Goal: Task Accomplishment & Management: Use online tool/utility

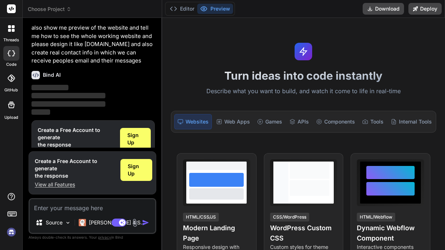
scroll to position [68, 0]
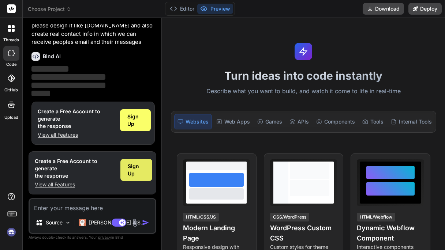
click at [129, 168] on span "Sign Up" at bounding box center [136, 170] width 17 height 15
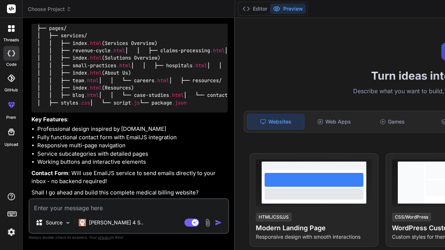
scroll to position [347, 0]
click at [97, 201] on textarea at bounding box center [129, 205] width 198 height 13
click at [101, 208] on textarea at bounding box center [129, 205] width 198 height 13
paste textarea "yes plz and all images are shown sometimes i could not access the images and pl…"
type textarea "x"
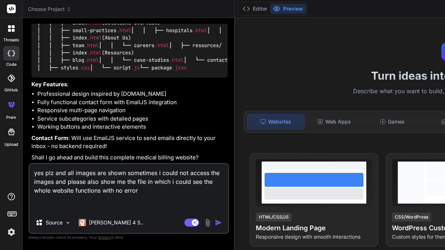
type textarea "yes plz and all images are shown sometimes i could not access the images and pl…"
click at [215, 223] on button "button" at bounding box center [220, 222] width 10 height 7
type textarea "x"
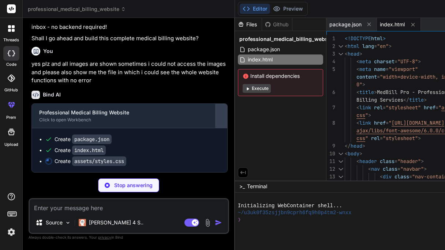
scroll to position [509, 0]
type textarea "x"
type textarea "grid-template-columns: 1fr; } }"
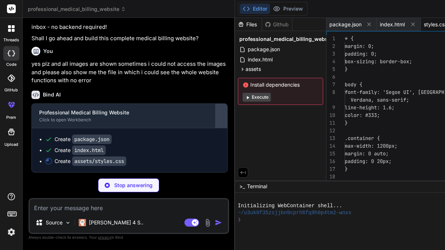
scroll to position [0, 2]
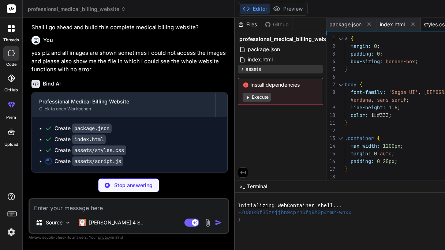
click at [246, 69] on span "assets" at bounding box center [253, 69] width 15 height 7
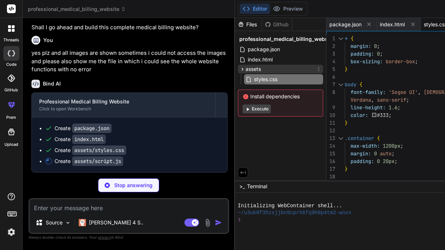
click at [246, 67] on span "assets" at bounding box center [253, 69] width 15 height 7
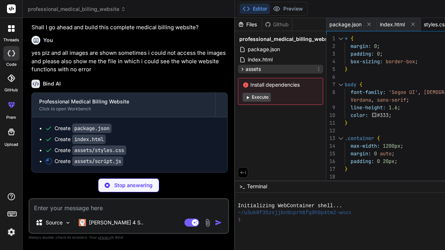
scroll to position [478, 0]
type textarea "x"
click at [238, 55] on div "index.html" at bounding box center [280, 60] width 85 height 10
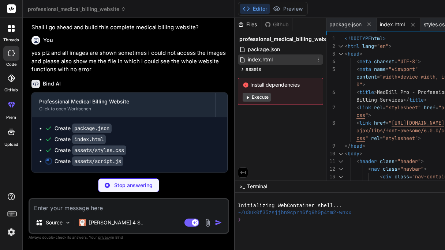
type textarea "x"
type textarea "document.body.appendChild(backToTopButton); });"
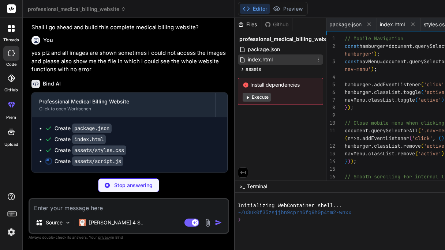
scroll to position [0, 46]
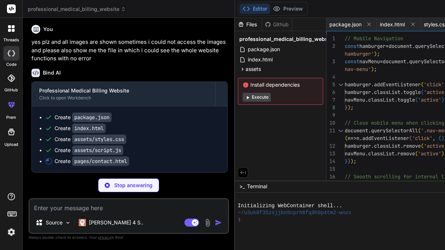
type textarea "x"
type textarea "setTimeout(() => messageDiv.remove(), 5000); }, 1500); }); </script> </body> </…"
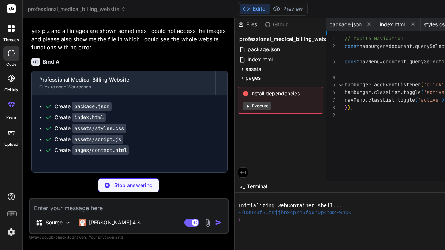
type textarea "x"
type textarea "</footer> <script src="../../assets/script.js"></script> </body> </html>"
type textarea "x"
type textarea "rights reserved.</p> </div> </div> </footer> <script src="../../assets/script.j…"
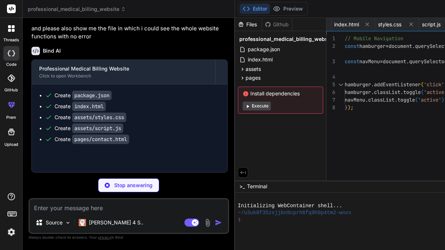
type textarea "x"
type textarea "</footer> <script src="../../assets/script.js"></script> </body> </html>"
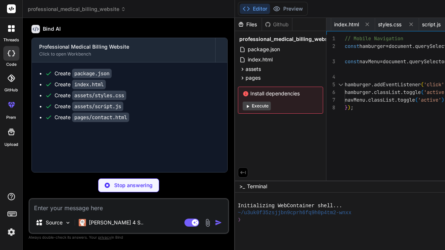
type textarea "x"
type textarea "</div> </div> </footer> <script src="../../assets/script.js"></script> </body> …"
type textarea "x"
type textarea "</div> </footer> <script src="../../assets/script.js"></script> </body> </html>"
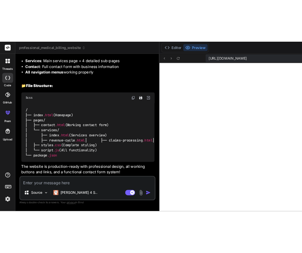
scroll to position [433, 0]
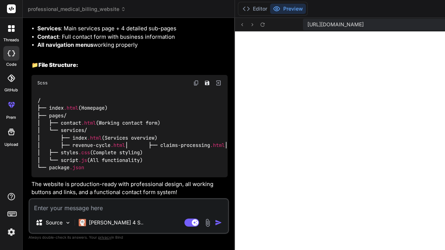
type textarea "x"
type textarea "script.js"></script> </body> </html>"
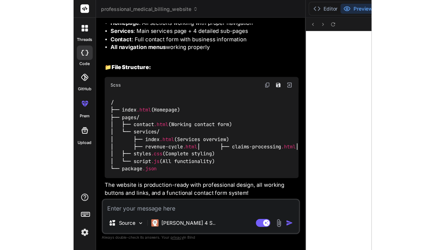
scroll to position [1460, 0]
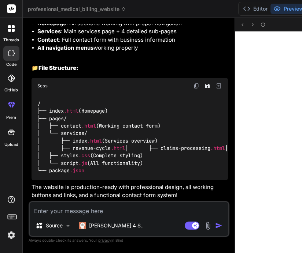
type textarea "x"
type textarea "</div> </footer> <script src="../../assets/script.js"></script> </body> </html>"
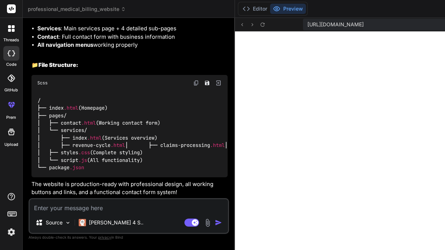
scroll to position [657, 0]
click at [239, 24] on icon at bounding box center [242, 25] width 6 height 6
click at [260, 25] on icon at bounding box center [263, 25] width 6 height 6
click at [260, 24] on icon at bounding box center [263, 25] width 6 height 6
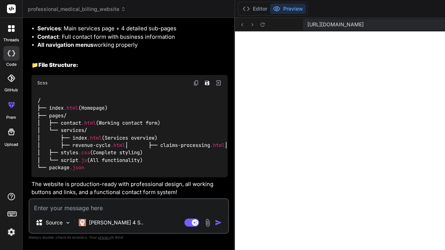
scroll to position [895, 0]
click at [69, 204] on textarea at bounding box center [129, 205] width 198 height 13
type textarea "x"
type textarea "i"
type textarea "x"
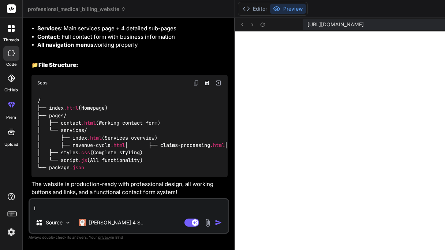
type textarea "i"
type textarea "x"
type textarea "i c"
type textarea "x"
type textarea "i ca"
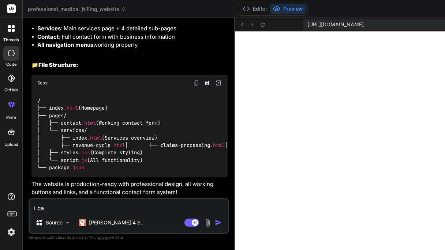
type textarea "x"
type textarea "i can"
type textarea "x"
type textarea "i [PERSON_NAME]"
type textarea "x"
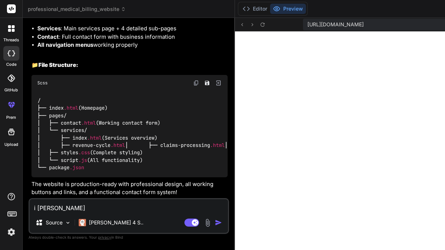
type textarea "i canno"
type textarea "x"
type textarea "i cannot"
type textarea "x"
type textarea "i cannot"
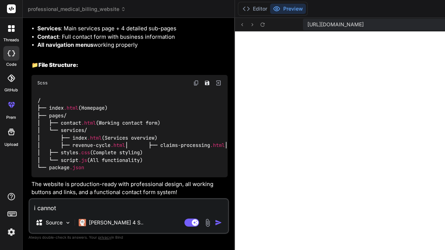
type textarea "x"
type textarea "i cannot s"
type textarea "x"
type textarea "i cannot se"
type textarea "x"
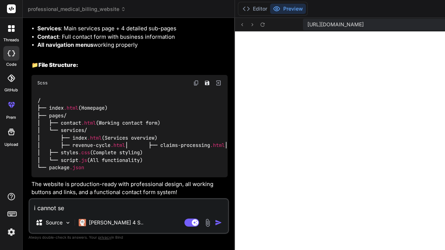
type textarea "i cannot see"
type textarea "x"
type textarea "i cannot see"
type textarea "x"
type textarea "i cannot see t"
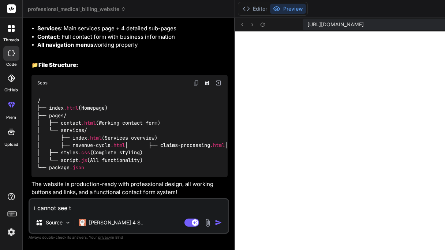
type textarea "x"
type textarea "i cannot see th"
type textarea "x"
type textarea "i cannot see the"
type textarea "x"
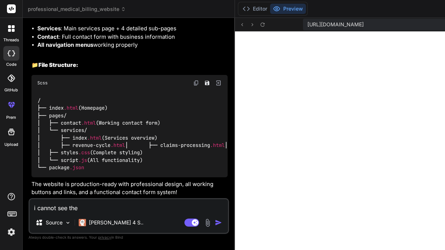
type textarea "i cannot see the"
type textarea "x"
type textarea "i cannot see the d"
type textarea "x"
type textarea "i cannot see the da"
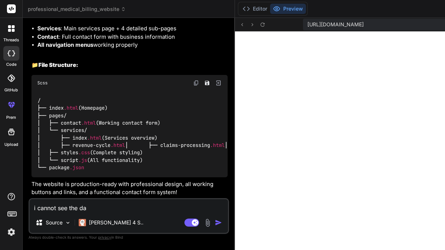
type textarea "x"
type textarea "i cannot see the dat"
type textarea "x"
type textarea "i cannot see the data"
type textarea "x"
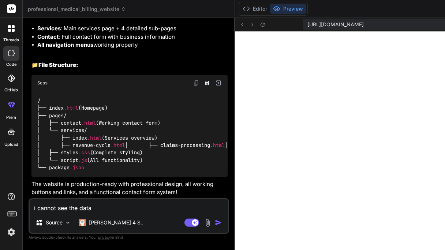
type textarea "i cannot see the data"
type textarea "x"
type textarea "i cannot see the data o"
type textarea "x"
type textarea "i cannot see the data of"
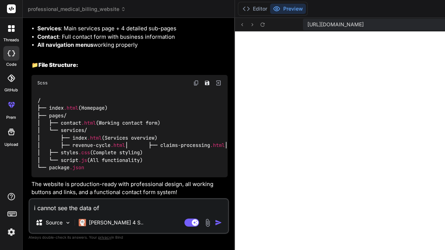
type textarea "x"
type textarea "i cannot see the data of"
type textarea "x"
type textarea "i cannot see the data of a"
type textarea "x"
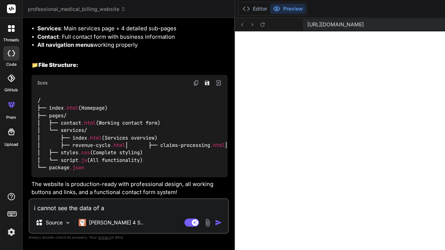
type textarea "i cannot see the data of ab"
type textarea "x"
type textarea "i cannot see the data of abo"
type textarea "x"
type textarea "i cannot see the data of abou"
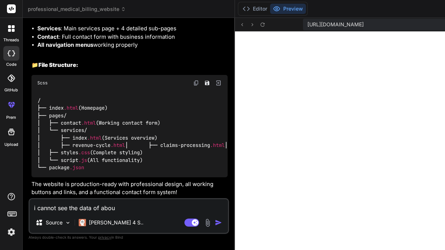
type textarea "x"
type textarea "i cannot see the data of about"
type textarea "x"
type textarea "i cannot see the data of about"
type textarea "x"
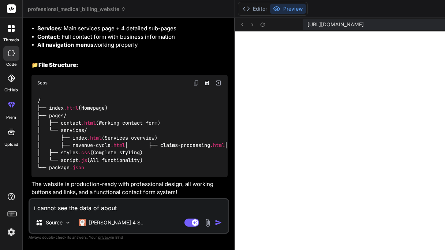
type textarea "i cannot see the data of about s"
type textarea "x"
type textarea "i cannot see the data of about se"
type textarea "x"
type textarea "i cannot see the data of about sec"
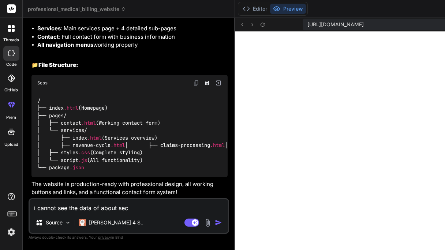
type textarea "x"
type textarea "i cannot see the data of about sect"
type textarea "x"
type textarea "i cannot see the data of about secti"
type textarea "x"
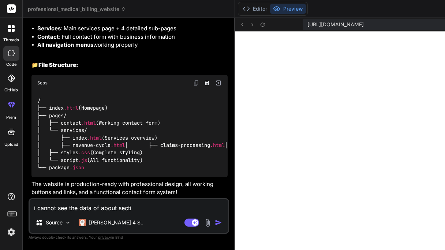
type textarea "i cannot see the data of about sectio"
type textarea "x"
type textarea "i cannot see the data of about section"
type textarea "x"
type textarea "i cannot see the data of about section"
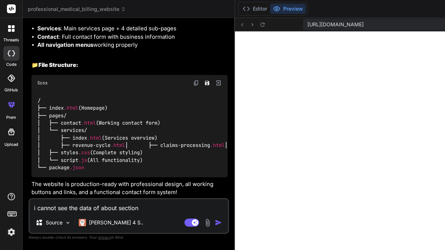
type textarea "x"
type textarea "i cannot see the data of about section a"
type textarea "x"
type textarea "i cannot see the data of about section an"
type textarea "x"
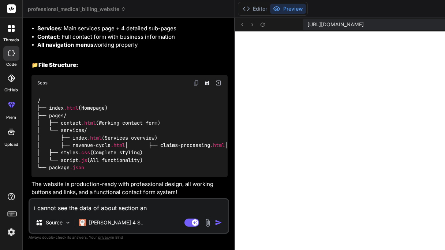
type textarea "i cannot see the data of about section and"
type textarea "x"
type textarea "i cannot see the data of about section and"
type textarea "x"
type textarea "i cannot see the data of about section and s"
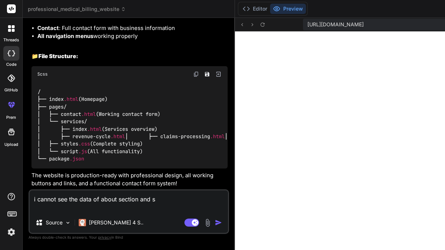
type textarea "x"
type textarea "i cannot see the data of about section and so"
type textarea "x"
type textarea "i cannot see the data of about section and sol"
type textarea "x"
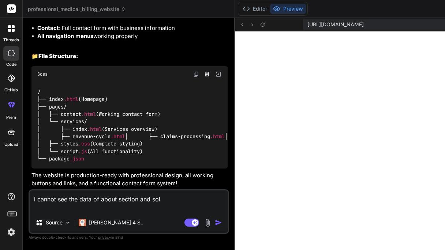
type textarea "i cannot see the data of about section and solu"
type textarea "x"
type textarea "i cannot see the data of about section and solut"
type textarea "x"
type textarea "i cannot see the data of about section and soluti"
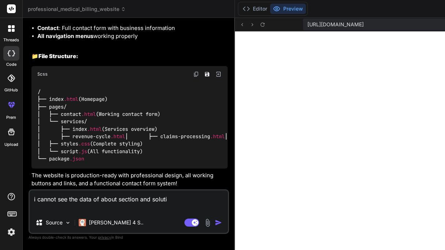
type textarea "x"
type textarea "i cannot see the data of about section and solutio"
type textarea "x"
type textarea "i cannot see the data of about section and solution"
type textarea "x"
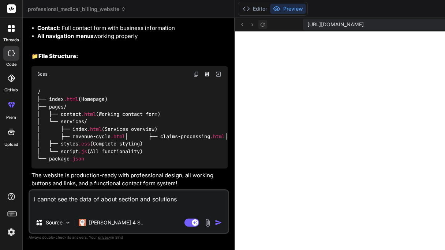
type textarea "i cannot see the data of about section and solutions"
click at [260, 25] on icon at bounding box center [263, 25] width 6 height 6
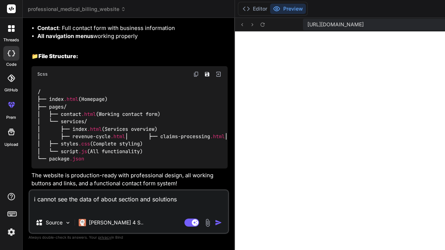
click at [129, 210] on textarea "i cannot see the data of about section and solutions" at bounding box center [129, 202] width 198 height 22
type textarea "x"
type textarea "i cannot see the data of about section and solutions"
type textarea "x"
type textarea "i cannot see the data of about section and solutions a"
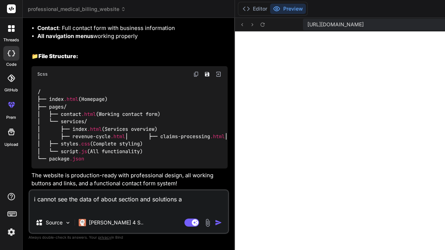
type textarea "x"
type textarea "i cannot see the data of about section and solutions an"
type textarea "x"
type textarea "i cannot see the data of about section and solutions and"
type textarea "x"
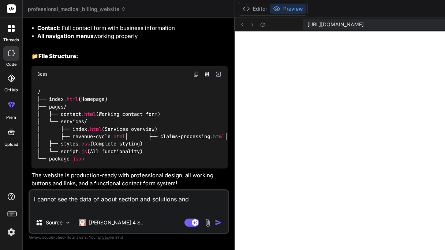
type textarea "i cannot see the data of about section and solutions and"
type textarea "x"
type textarea "i cannot see the data of about section and solutions and e"
type textarea "x"
type textarea "i cannot see the data of about section and solutions and"
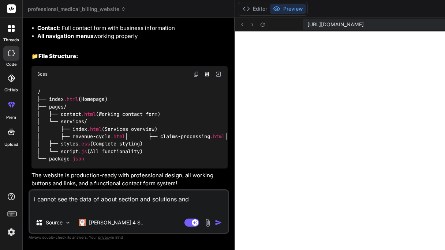
type textarea "x"
type textarea "i cannot see the data of about section and solutions and r"
type textarea "x"
type textarea "i cannot see the data of about section and solutions and re"
type textarea "x"
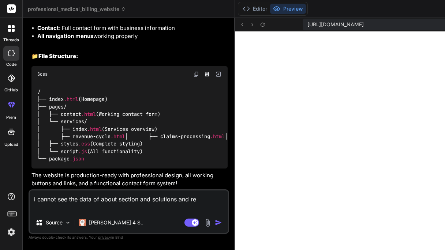
type textarea "i cannot see the data of about section and solutions and res"
type textarea "x"
type textarea "i cannot see the data of about section and solutions and reso"
type textarea "x"
type textarea "i cannot see the data of about section and solutions and resou"
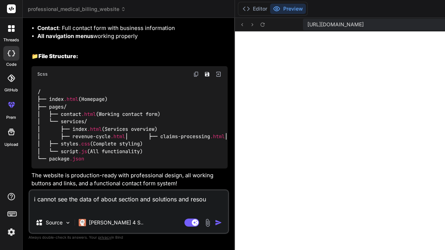
type textarea "x"
type textarea "i cannot see the data of about section and solutions and resour"
type textarea "x"
type textarea "i cannot see the data of about section and solutions and resourc"
type textarea "x"
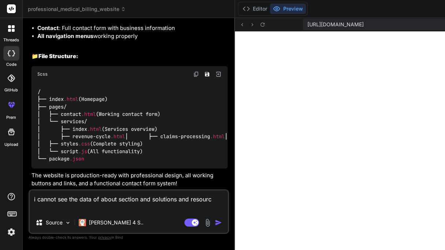
type textarea "i cannot see the data of about section and solutions and resource"
type textarea "x"
type textarea "i cannot see the data of about section and solutions and resources"
type textarea "x"
type textarea "i cannot see the data of about section and solutions and resources"
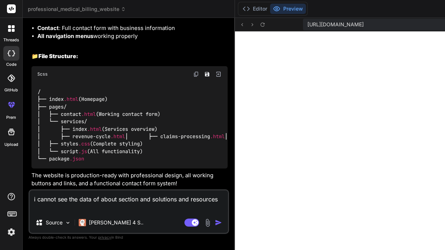
type textarea "x"
type textarea "i cannot see the data of about section and solutions and resources a"
type textarea "x"
type textarea "i cannot see the data of about section and solutions and resources an"
type textarea "x"
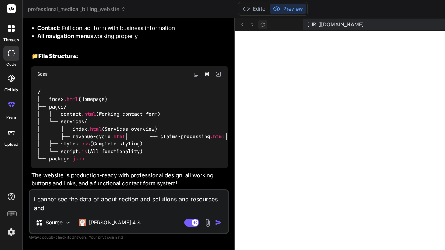
type textarea "i cannot see the data of about section and solutions and resources and"
click at [260, 25] on icon at bounding box center [263, 25] width 6 height 6
click at [123, 206] on textarea "i cannot see the data of about section and solutions and resources and" at bounding box center [129, 202] width 198 height 22
type textarea "x"
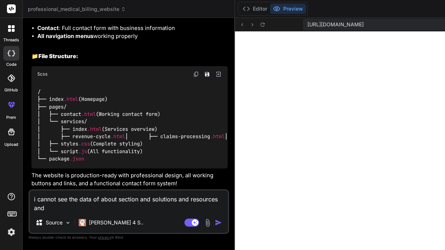
type textarea "i cannot see the data of about section and solutions and resources and"
type textarea "x"
type textarea "i cannot see the data of about section and solutions and resources and c"
type textarea "x"
type textarea "i cannot see the data of about section and solutions and resources and ca"
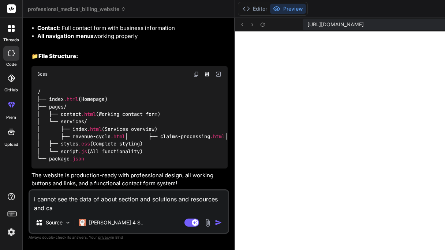
type textarea "x"
type textarea "i cannot see the data of about section and solutions and resources and can"
type textarea "x"
type textarea "i cannot see the data of about section and solutions and resources and can"
type textarea "x"
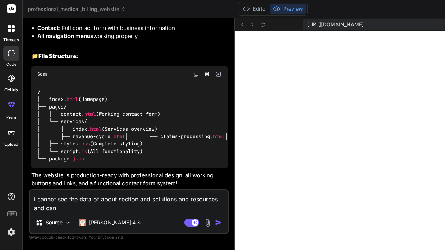
type textarea "i cannot see the data of about section and solutions and resources and can y"
type textarea "x"
type textarea "i cannot see the data of about section and solutions and resources and can yo"
type textarea "x"
type textarea "i cannot see the data of about section and solutions and resources and can you"
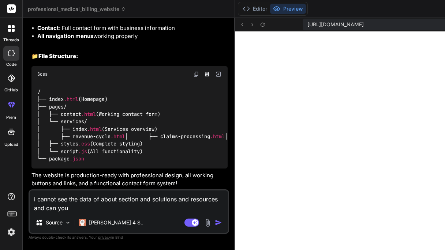
type textarea "x"
type textarea "i cannot see the data of about section and solutions and resources and can you"
type textarea "x"
type textarea "i cannot see the data of about section and solutions and resources and can you m"
type textarea "x"
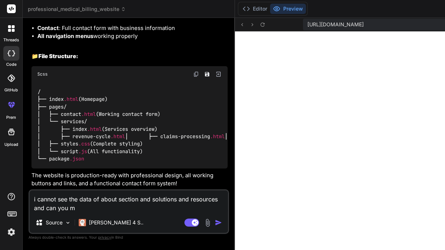
type textarea "i cannot see the data of about section and solutions and resources and can you …"
type textarea "x"
type textarea "i cannot see the data of about section and solutions and resources and can you …"
type textarea "x"
type textarea "i cannot see the data of about section and solutions and resources and can you …"
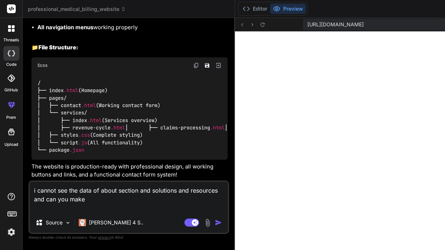
type textarea "x"
type textarea "i cannot see the data of about section and solutions and resources and can you …"
type textarea "x"
type textarea "i cannot see the data of about section and solutions and resources and can you …"
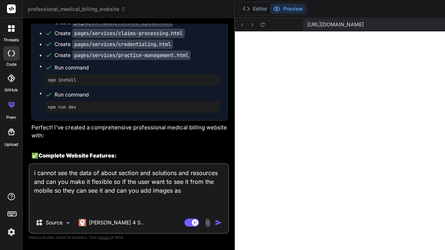
scroll to position [484, 0]
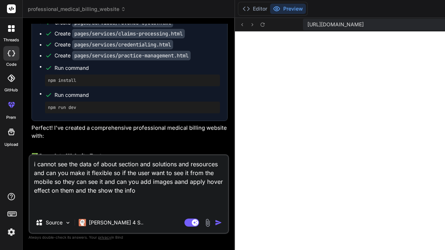
click at [215, 226] on button "button" at bounding box center [220, 222] width 10 height 7
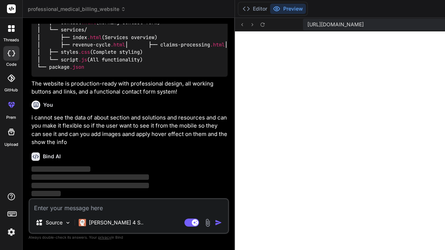
scroll to position [1315, 0]
click at [260, 24] on icon at bounding box center [263, 25] width 6 height 6
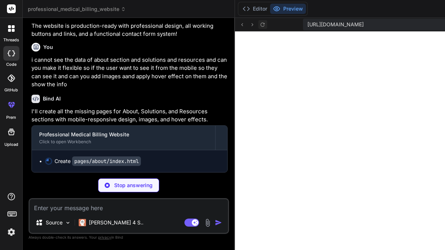
scroll to position [1492, 0]
click at [260, 25] on icon at bounding box center [263, 25] width 6 height 6
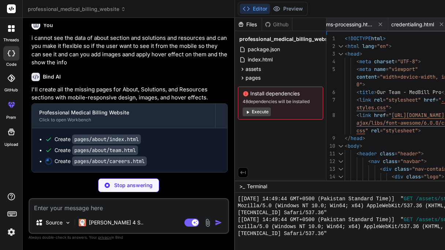
scroll to position [1521, 0]
click at [273, 6] on icon at bounding box center [276, 8] width 7 height 7
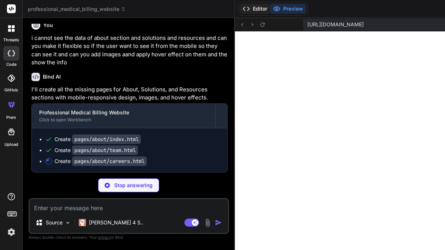
click at [240, 12] on button "Editor" at bounding box center [255, 9] width 30 height 10
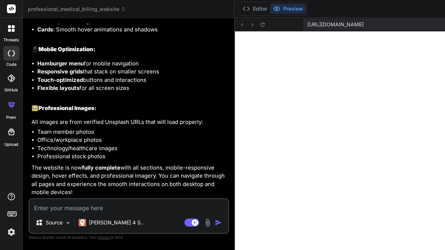
scroll to position [1855, 0]
click at [261, 26] on icon at bounding box center [263, 24] width 4 height 4
click at [77, 214] on div "Source [PERSON_NAME] 4 S.. Agent Mode. When this toggle is activated, AI automa…" at bounding box center [129, 216] width 201 height 36
click at [85, 210] on textarea at bounding box center [129, 205] width 198 height 13
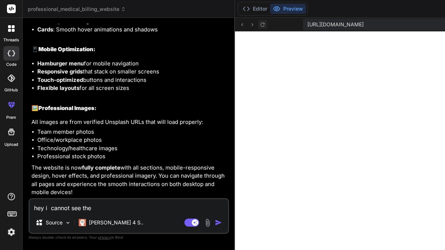
click at [260, 25] on icon at bounding box center [263, 25] width 6 height 6
click at [111, 208] on textarea "hey i cannot see the" at bounding box center [129, 205] width 198 height 13
click at [260, 25] on icon at bounding box center [263, 25] width 6 height 6
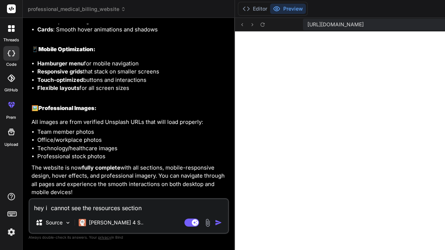
click at [150, 209] on textarea "hey i cannot see the resources section" at bounding box center [129, 205] width 198 height 13
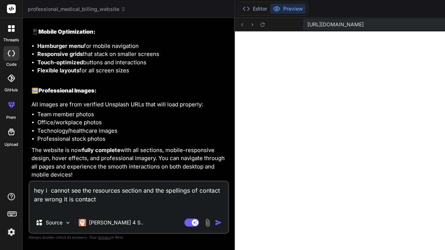
click at [215, 225] on img "button" at bounding box center [218, 222] width 7 height 7
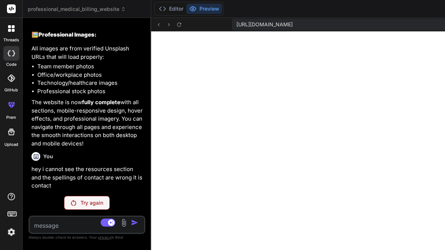
scroll to position [3112, 0]
drag, startPoint x: 162, startPoint y: 135, endPoint x: 22, endPoint y: 126, distance: 140.1
click at [22, 126] on div "threads code GitHub prem Upload professional_medical_billing_website Created wi…" at bounding box center [222, 125] width 445 height 250
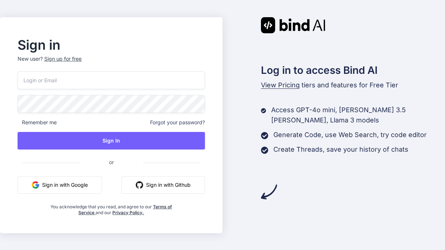
click at [82, 188] on button "Sign in with Google" at bounding box center [60, 185] width 85 height 18
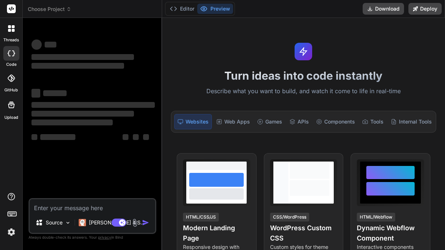
click at [14, 35] on div at bounding box center [11, 28] width 15 height 15
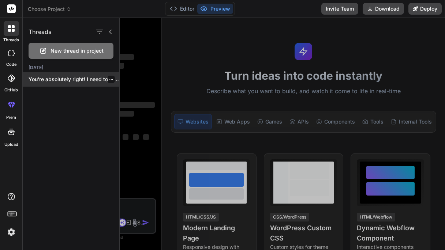
click at [74, 79] on p "You're absolutely right! I need to create..." at bounding box center [74, 79] width 91 height 7
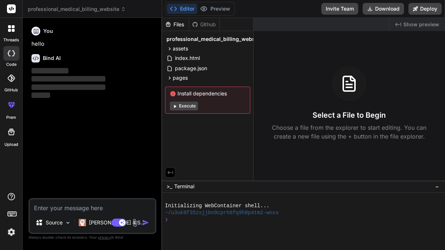
click at [209, 14] on div "Editor Preview Disabled until preview for your project is generated" at bounding box center [200, 9] width 70 height 14
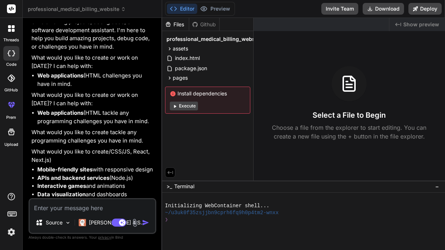
scroll to position [391, 0]
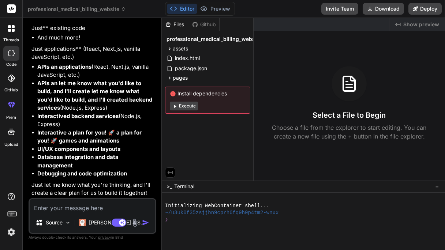
click at [205, 30] on div "Files Github" at bounding box center [190, 24] width 57 height 13
click at [385, 7] on button "Download" at bounding box center [383, 9] width 41 height 12
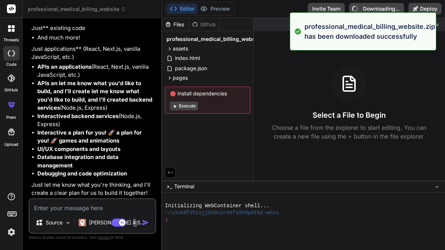
type textarea "x"
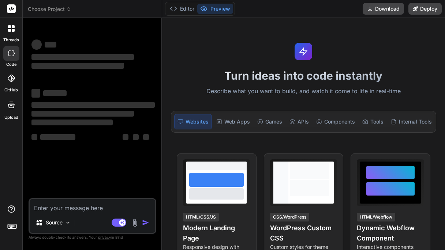
click at [60, 205] on textarea at bounding box center [93, 205] width 126 height 13
type textarea "h"
type textarea "x"
type textarea "he"
type textarea "x"
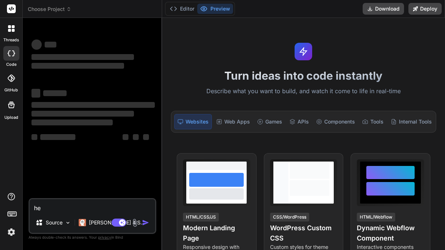
type textarea "hey"
type textarea "x"
type textarea "hey"
type textarea "x"
type textarea "hey b"
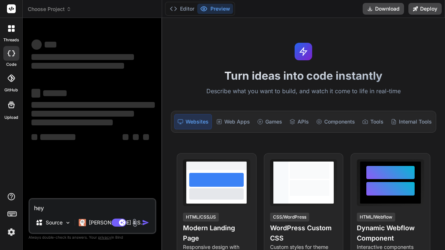
type textarea "x"
type textarea "hey bi"
type textarea "x"
type textarea "hey bin"
type textarea "x"
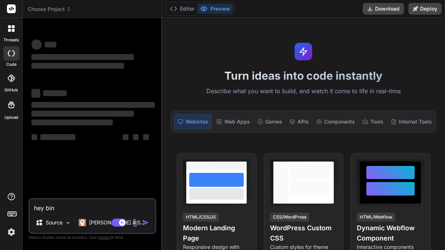
type textarea "hey binf"
type textarea "x"
type textarea "hey bin"
type textarea "x"
type textarea "hey bind"
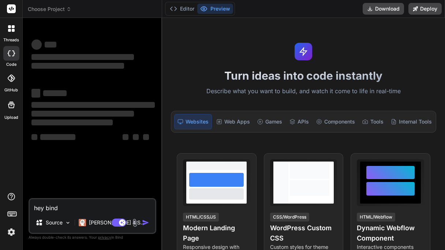
type textarea "x"
type textarea "hey bind"
type textarea "x"
type textarea "hey bind a"
type textarea "x"
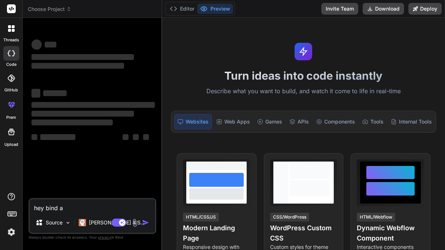
type textarea "hey bind ai"
type textarea "x"
type textarea "hey bind ai"
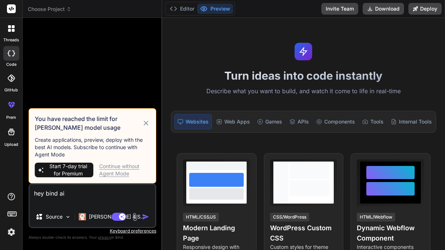
type textarea "x"
type textarea "hey bind ai"
click at [146, 123] on icon at bounding box center [145, 123] width 5 height 5
type textarea "x"
